Goal: Information Seeking & Learning: Compare options

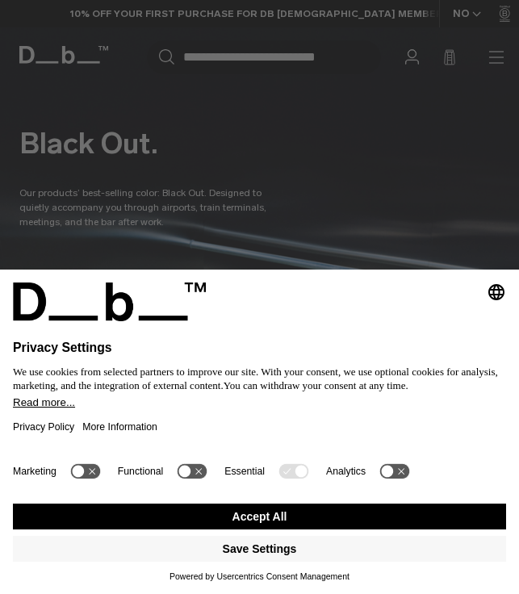
click at [241, 514] on button "Accept All" at bounding box center [259, 517] width 493 height 26
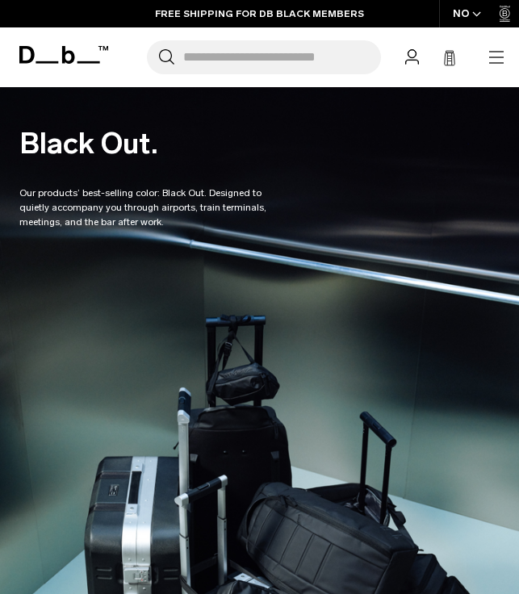
click at [489, 52] on icon "button" at bounding box center [496, 51] width 15 height 1
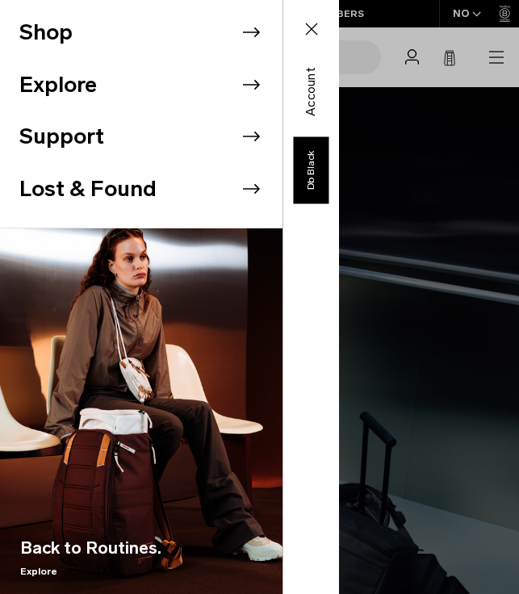
click at [249, 47] on li "Shop" at bounding box center [150, 32] width 263 height 52
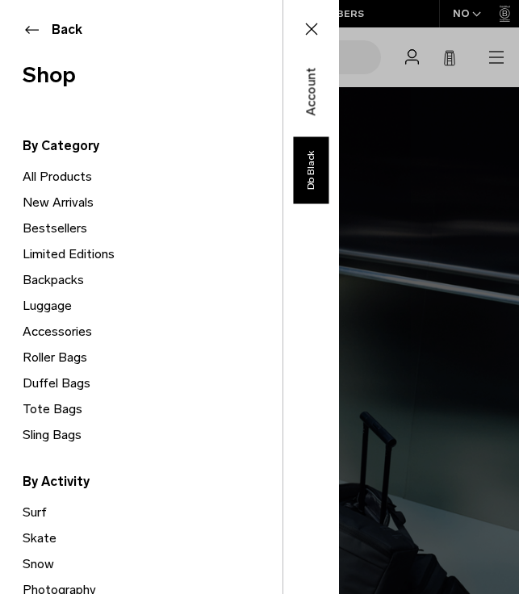
click at [69, 276] on link "Backpacks" at bounding box center [153, 280] width 260 height 26
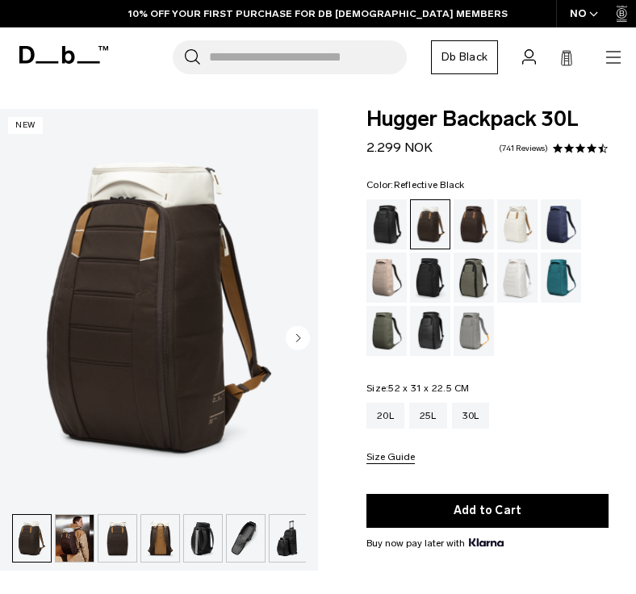
click at [433, 334] on div "Reflective Black" at bounding box center [430, 331] width 41 height 50
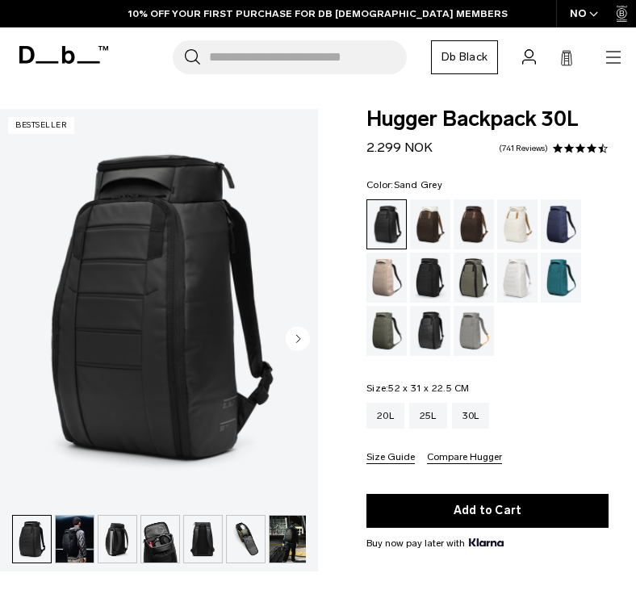
click at [471, 318] on div "Sand Grey" at bounding box center [474, 331] width 41 height 50
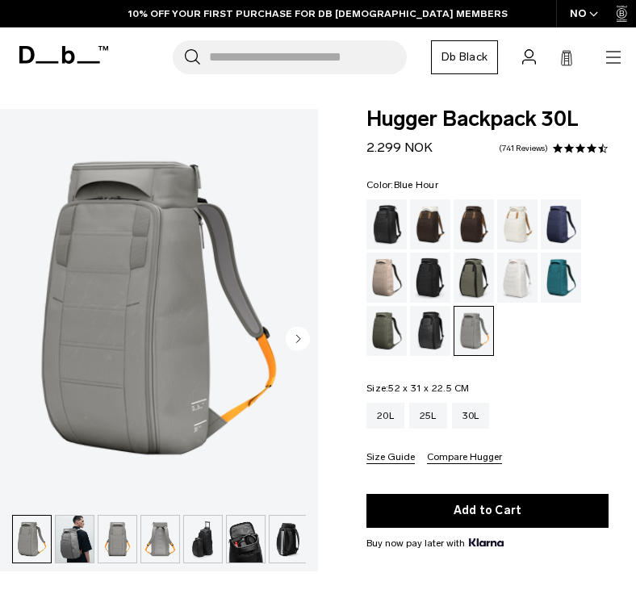
click at [563, 229] on div "Blue Hour" at bounding box center [561, 224] width 41 height 50
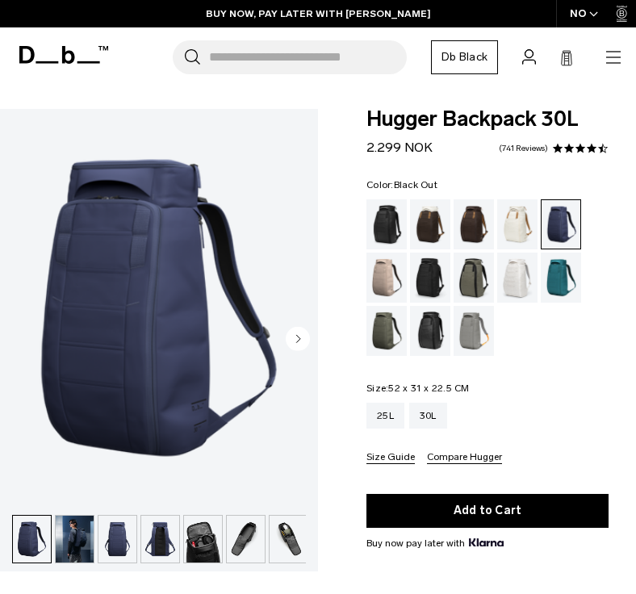
click at [388, 223] on div "Black Out" at bounding box center [386, 224] width 41 height 50
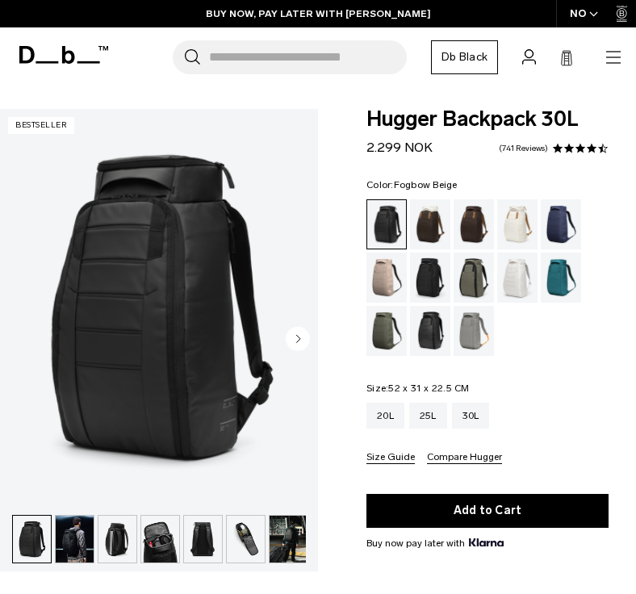
click at [393, 270] on div "Fogbow Beige" at bounding box center [386, 278] width 41 height 50
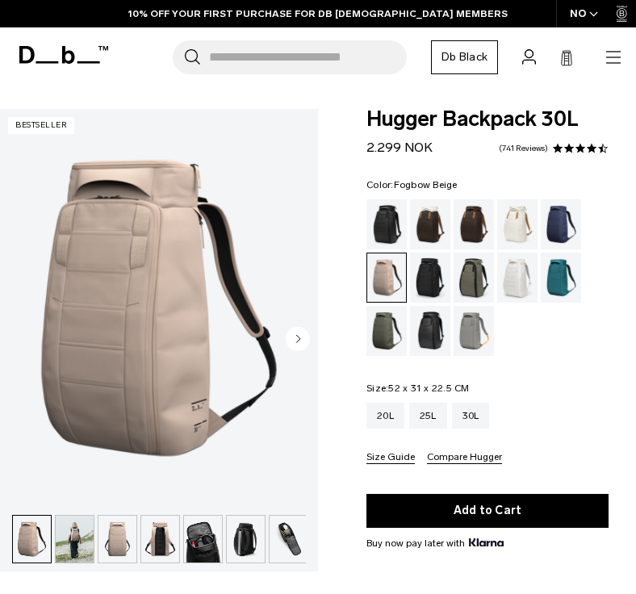
click at [225, 539] on ul at bounding box center [159, 539] width 294 height 48
click at [192, 546] on img "button" at bounding box center [203, 539] width 38 height 47
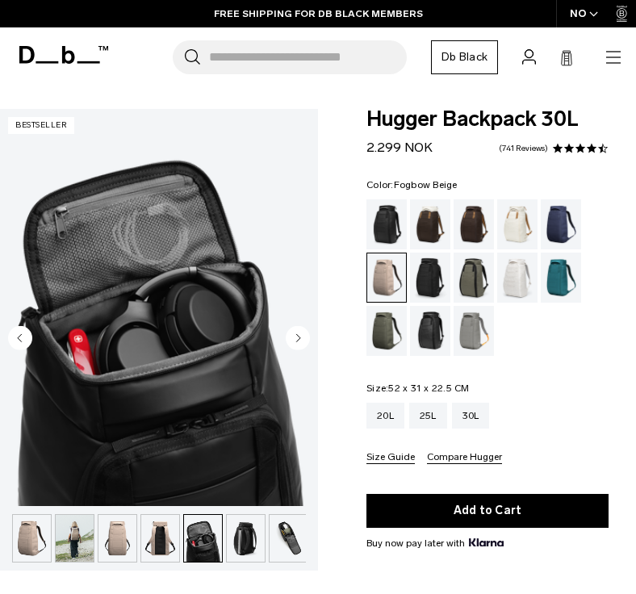
scroll to position [0, 131]
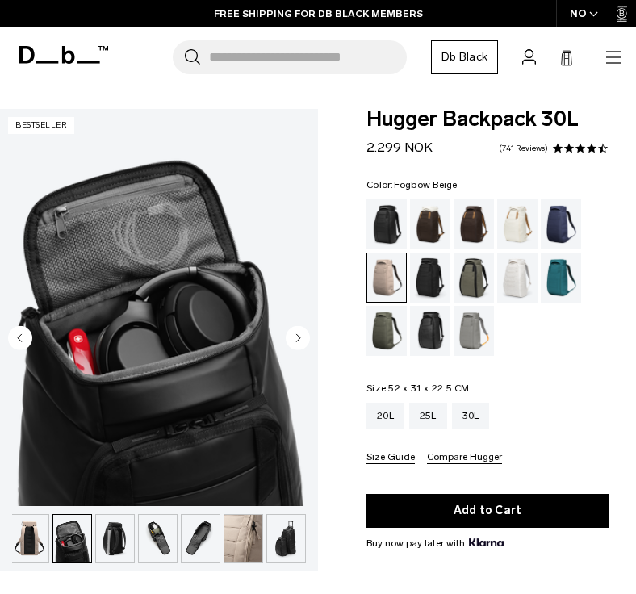
click at [212, 550] on img "button" at bounding box center [201, 538] width 38 height 47
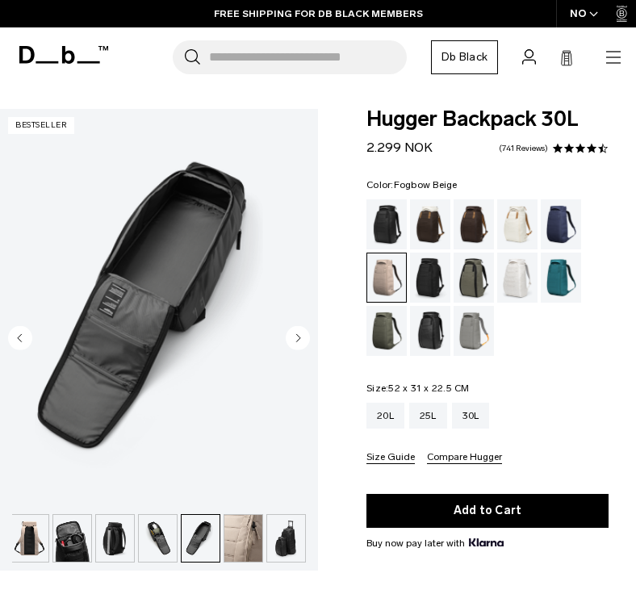
click at [260, 546] on img "button" at bounding box center [243, 538] width 38 height 47
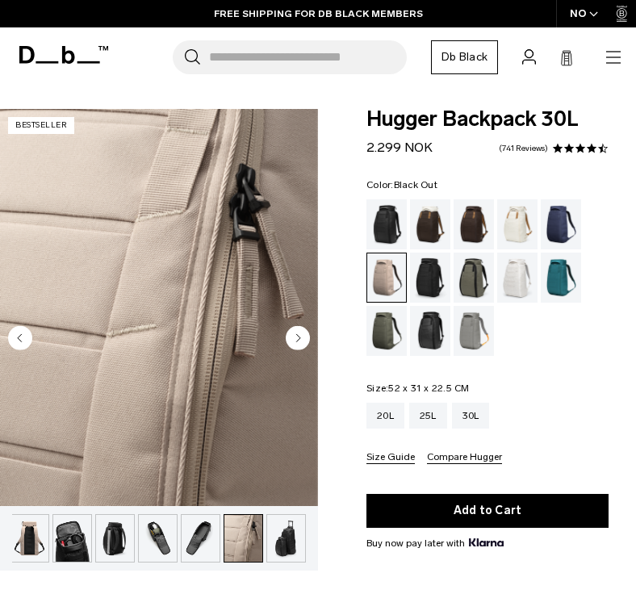
click at [380, 215] on div "Black Out" at bounding box center [386, 224] width 41 height 50
